Goal: Navigation & Orientation: Find specific page/section

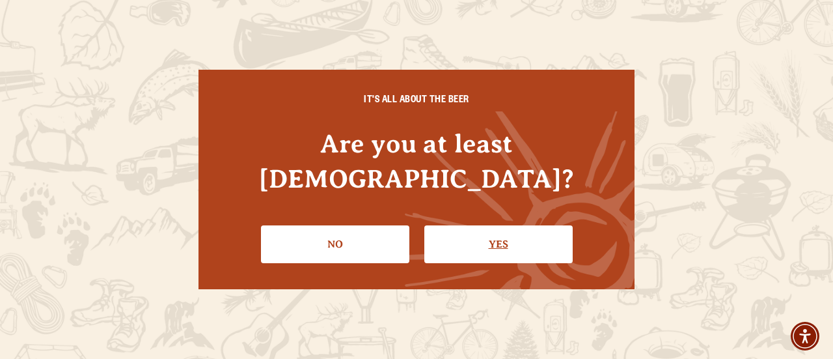
click at [517, 225] on link "Yes" at bounding box center [498, 244] width 148 height 38
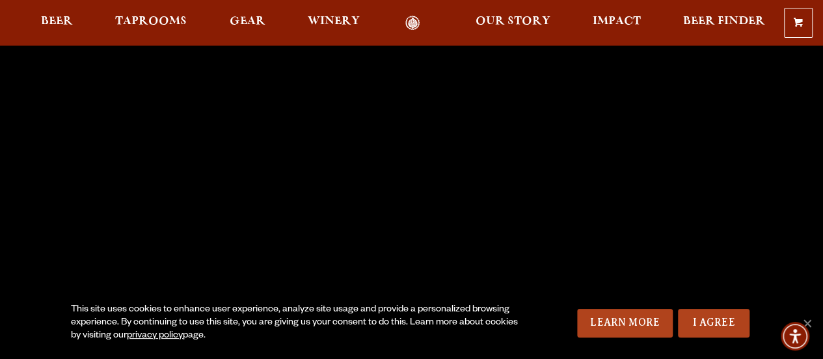
scroll to position [195, 0]
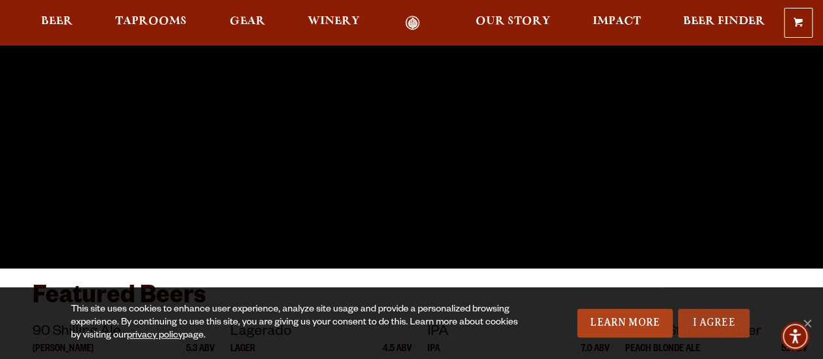
click at [741, 318] on link "I Agree" at bounding box center [714, 323] width 72 height 29
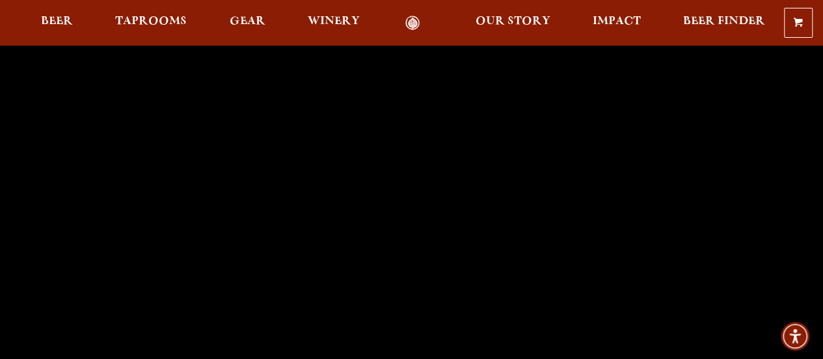
scroll to position [0, 0]
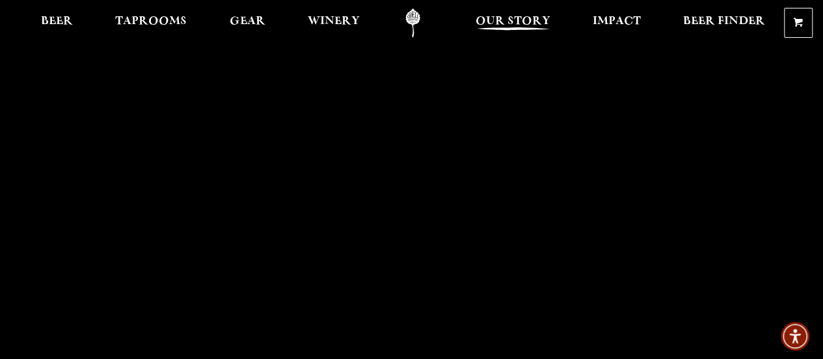
click at [502, 18] on span "Our Story" at bounding box center [513, 21] width 75 height 10
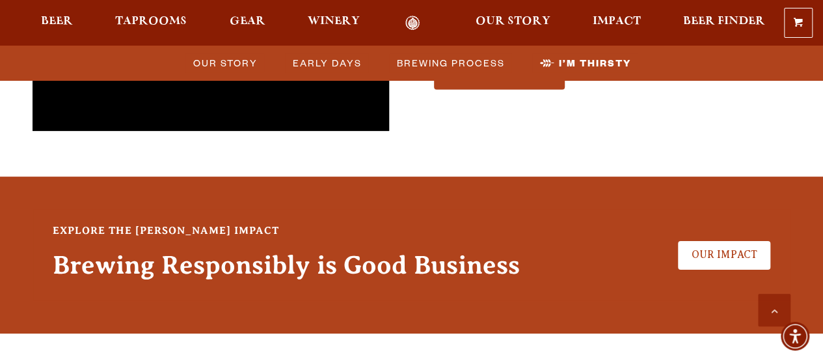
scroll to position [3450, 0]
